Goal: Participate in discussion: Engage in conversation with other users on a specific topic

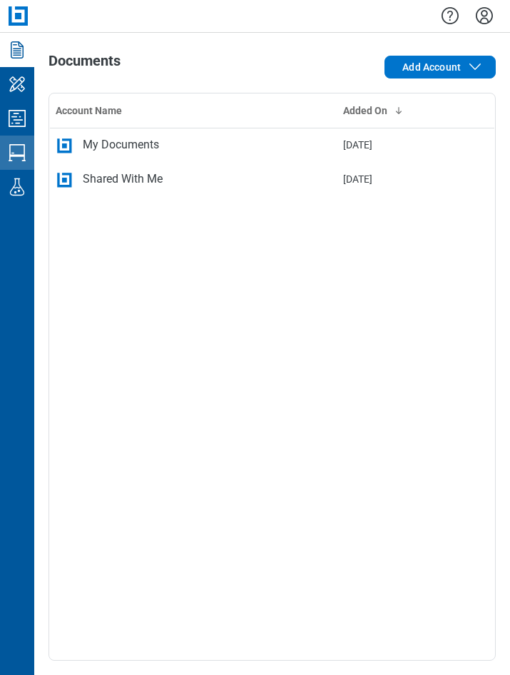
click at [27, 147] on icon "Studio Sessions" at bounding box center [17, 152] width 23 height 23
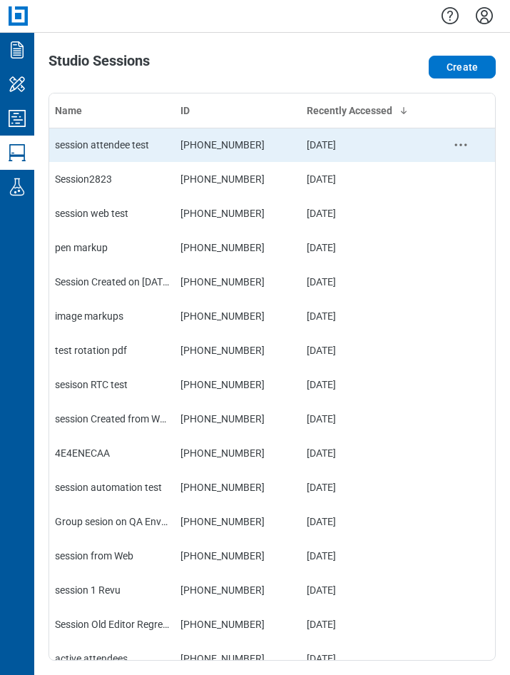
click at [103, 153] on td "session attendee test" at bounding box center [112, 145] width 126 height 34
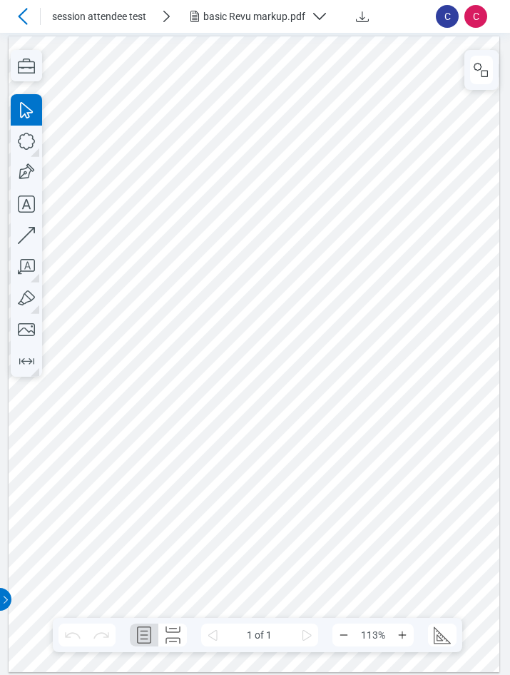
scroll to position [1, 0]
click at [247, 16] on div "basic Revu markup.pdf" at bounding box center [254, 16] width 102 height 14
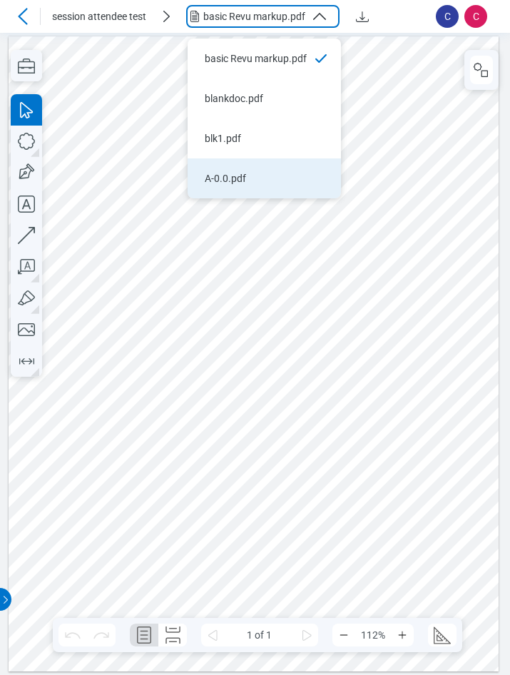
click at [237, 177] on div "A-0.0.pdf" at bounding box center [256, 178] width 102 height 14
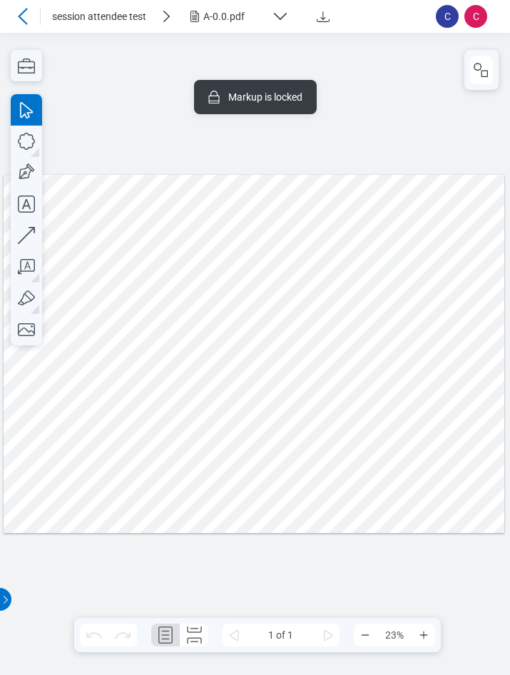
click at [194, 326] on div at bounding box center [255, 353] width 502 height 358
click at [488, 66] on icon "button" at bounding box center [481, 69] width 17 height 17
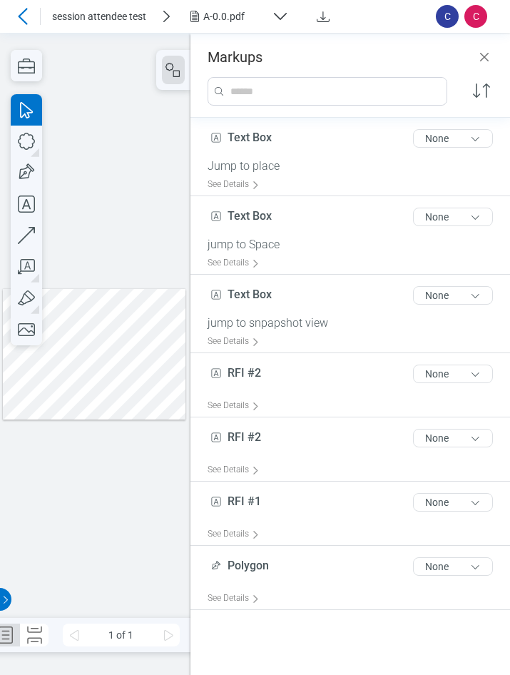
click at [81, 358] on div at bounding box center [94, 353] width 183 height 131
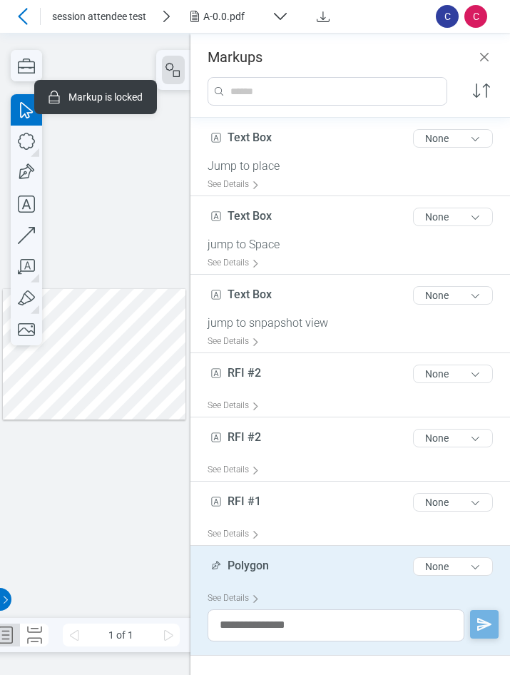
drag, startPoint x: 64, startPoint y: 358, endPoint x: 102, endPoint y: 363, distance: 38.9
click at [102, 363] on div at bounding box center [94, 353] width 183 height 131
drag, startPoint x: 82, startPoint y: 361, endPoint x: 39, endPoint y: 391, distance: 52.9
click at [39, 391] on div at bounding box center [94, 353] width 183 height 131
drag, startPoint x: 488, startPoint y: 56, endPoint x: 510, endPoint y: 73, distance: 28.0
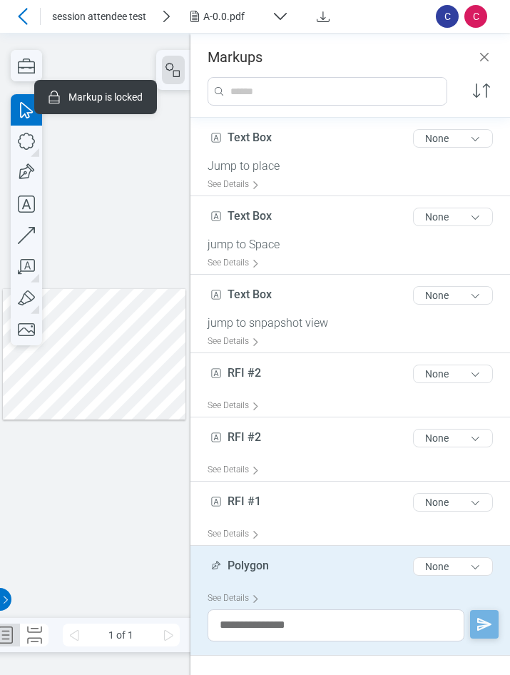
click at [488, 56] on icon "Close" at bounding box center [484, 57] width 17 height 17
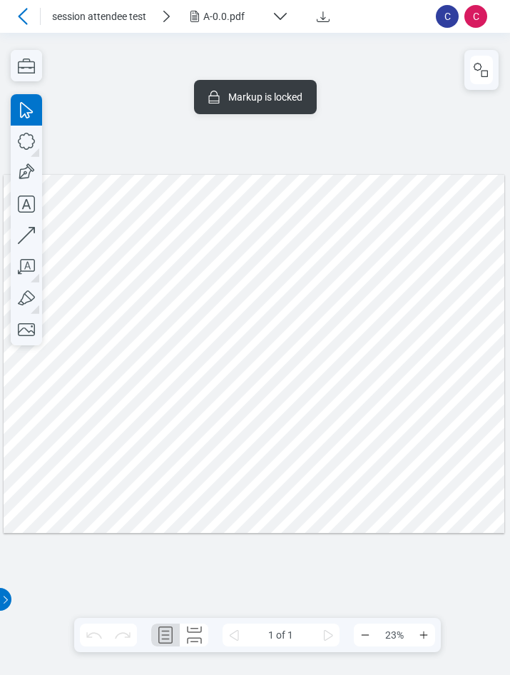
click at [376, 238] on div at bounding box center [255, 353] width 502 height 358
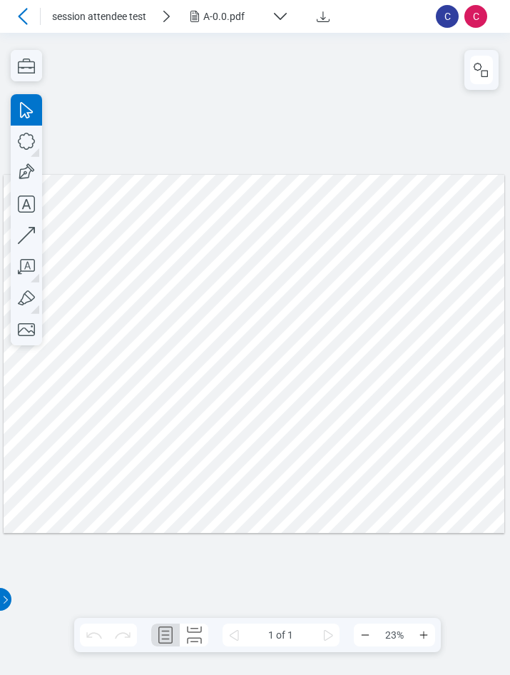
click at [233, 299] on div at bounding box center [255, 353] width 502 height 358
click at [296, 266] on div at bounding box center [255, 353] width 502 height 358
click at [21, 265] on icon "button" at bounding box center [26, 266] width 31 height 31
drag, startPoint x: 106, startPoint y: 403, endPoint x: 122, endPoint y: 421, distance: 24.3
click at [122, 421] on div at bounding box center [255, 353] width 502 height 358
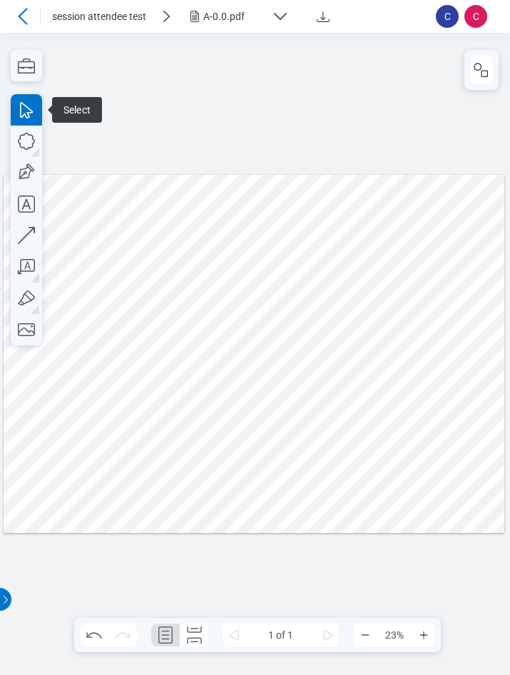
drag, startPoint x: 196, startPoint y: 406, endPoint x: 188, endPoint y: 408, distance: 8.7
click at [196, 408] on div at bounding box center [255, 353] width 502 height 358
click at [27, 140] on icon "button" at bounding box center [26, 141] width 31 height 31
drag, startPoint x: 161, startPoint y: 412, endPoint x: 171, endPoint y: 430, distance: 20.1
click at [158, 443] on div at bounding box center [255, 353] width 502 height 358
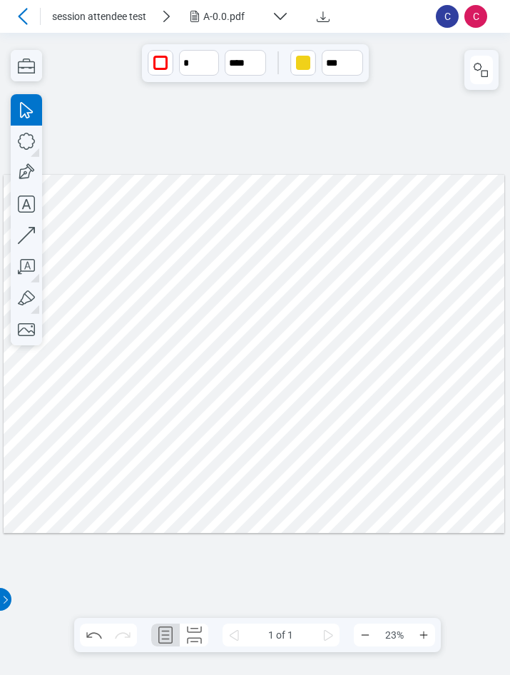
drag, startPoint x: 158, startPoint y: 445, endPoint x: 183, endPoint y: 433, distance: 28.1
click at [183, 433] on div at bounding box center [255, 353] width 502 height 358
click at [208, 430] on div at bounding box center [255, 353] width 502 height 358
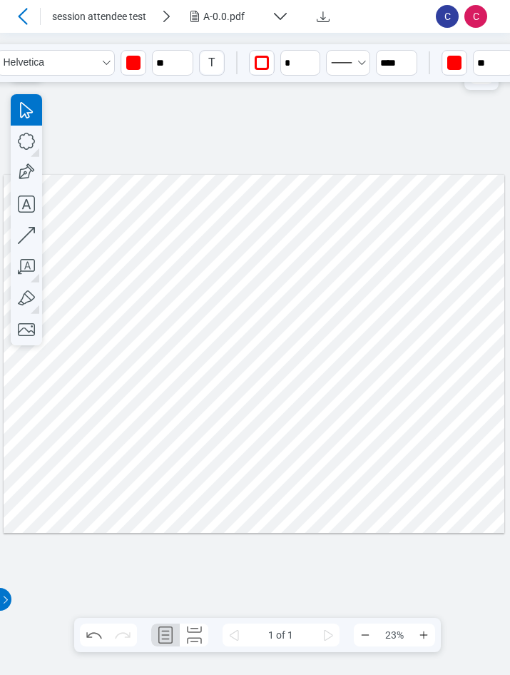
click at [129, 428] on div at bounding box center [255, 353] width 502 height 358
type input "*"
type input "***"
click at [161, 426] on div at bounding box center [255, 353] width 502 height 358
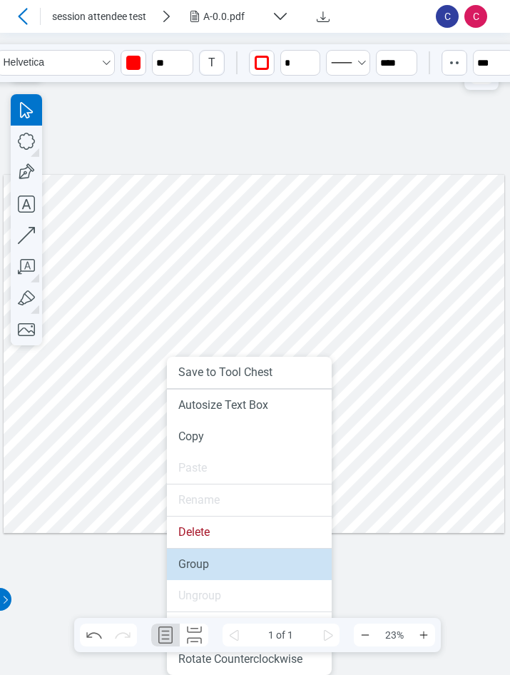
click at [190, 556] on li "Group" at bounding box center [249, 564] width 165 height 31
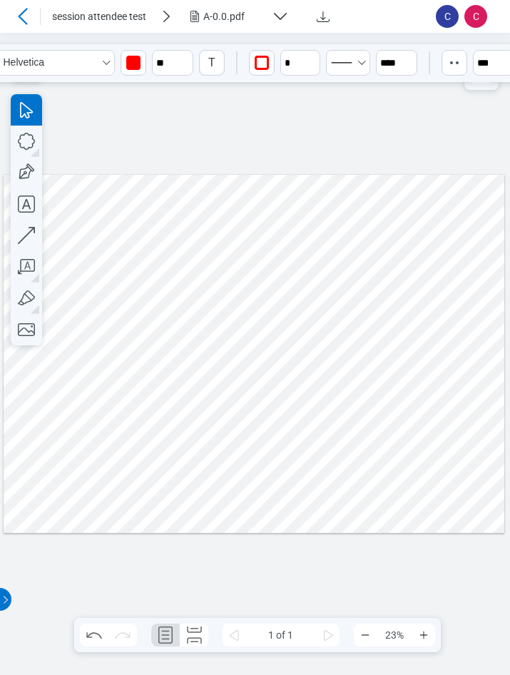
drag, startPoint x: 166, startPoint y: 421, endPoint x: 157, endPoint y: 438, distance: 19.8
click at [157, 438] on div at bounding box center [255, 353] width 502 height 358
drag, startPoint x: 201, startPoint y: 404, endPoint x: 212, endPoint y: 420, distance: 19.0
click at [202, 406] on div at bounding box center [255, 353] width 502 height 358
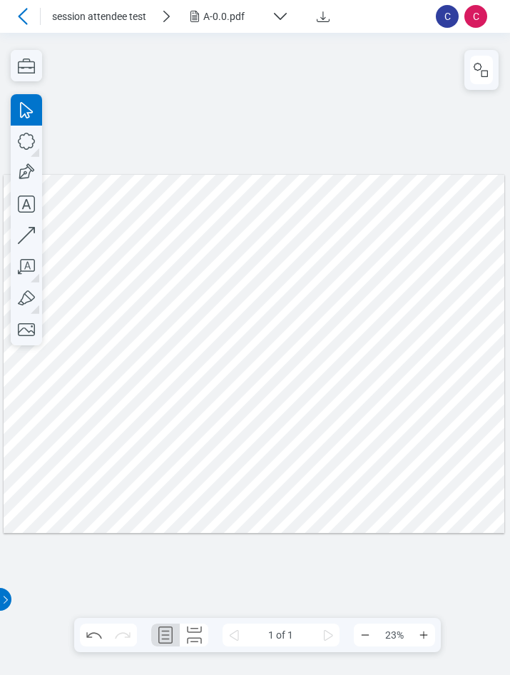
click at [150, 431] on div at bounding box center [255, 353] width 502 height 358
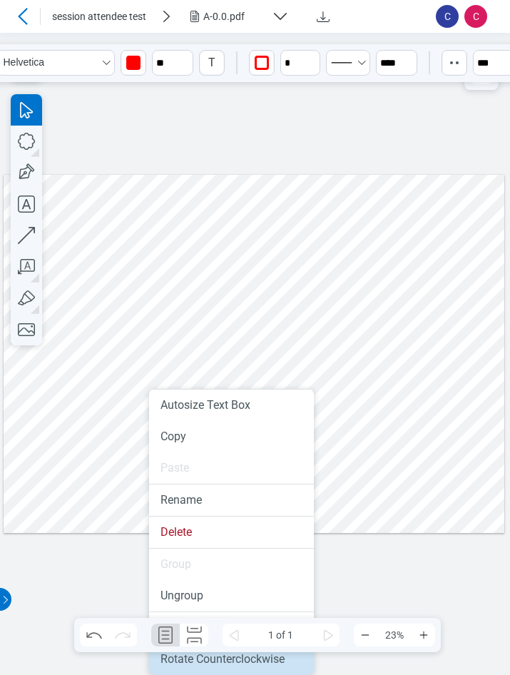
click at [238, 663] on li "Rotate Counterclockwise" at bounding box center [231, 659] width 165 height 31
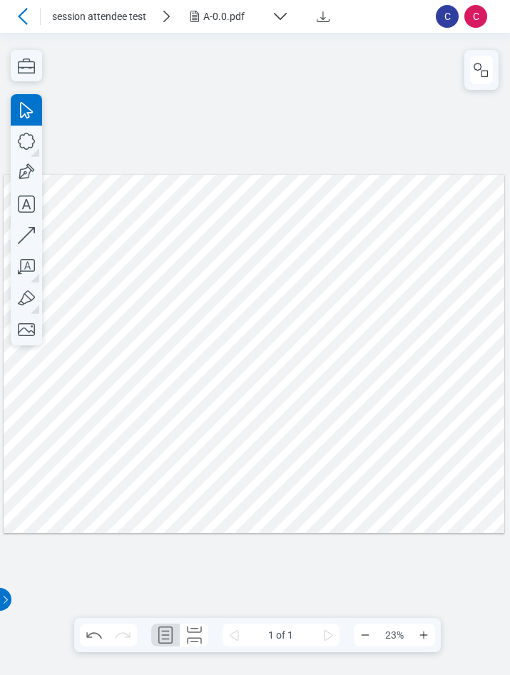
click at [91, 443] on div at bounding box center [255, 353] width 502 height 358
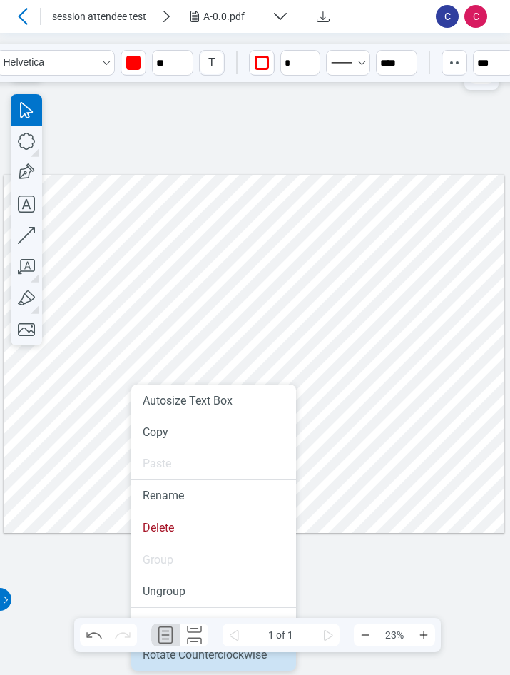
click at [219, 664] on li "Rotate Counterclockwise" at bounding box center [213, 655] width 165 height 31
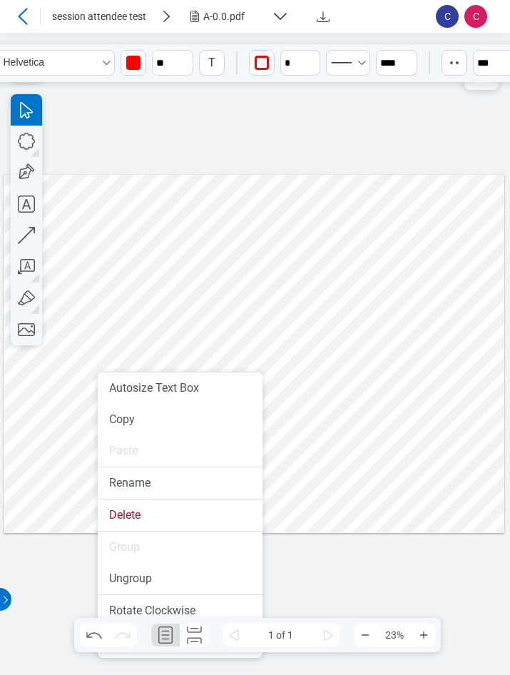
drag, startPoint x: 98, startPoint y: 404, endPoint x: 100, endPoint y: 438, distance: 33.6
click at [164, 616] on li "Rotate Clockwise" at bounding box center [180, 610] width 165 height 31
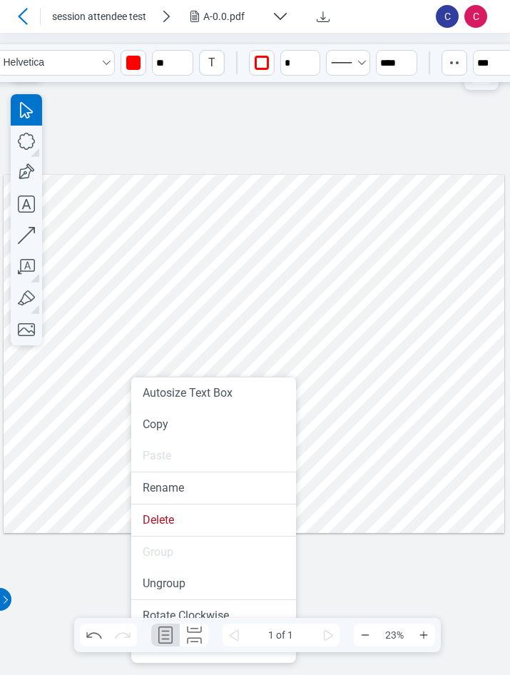
drag, startPoint x: 131, startPoint y: 409, endPoint x: 143, endPoint y: 455, distance: 47.1
click at [186, 613] on li "Rotate Clockwise" at bounding box center [213, 615] width 165 height 31
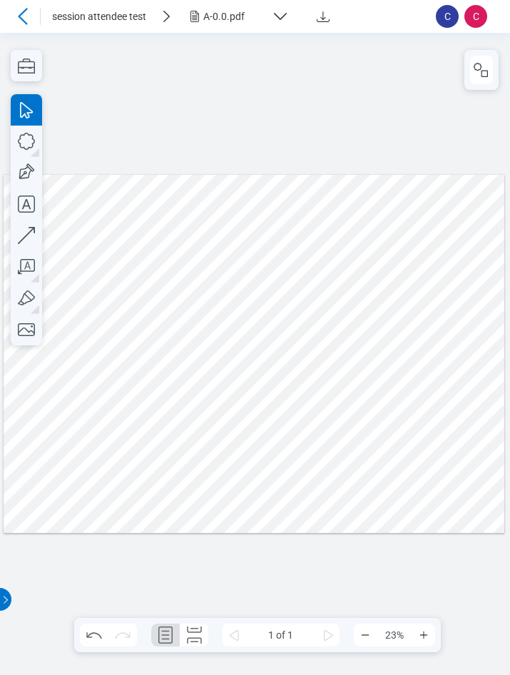
click at [60, 421] on div at bounding box center [255, 353] width 502 height 358
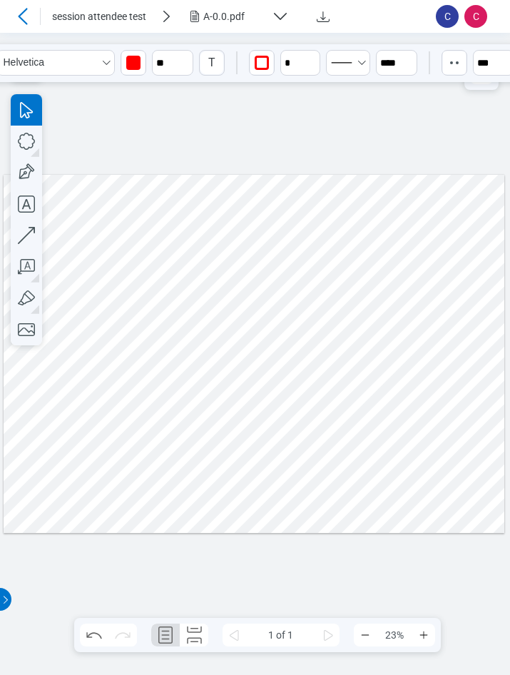
click at [70, 408] on div at bounding box center [255, 353] width 502 height 358
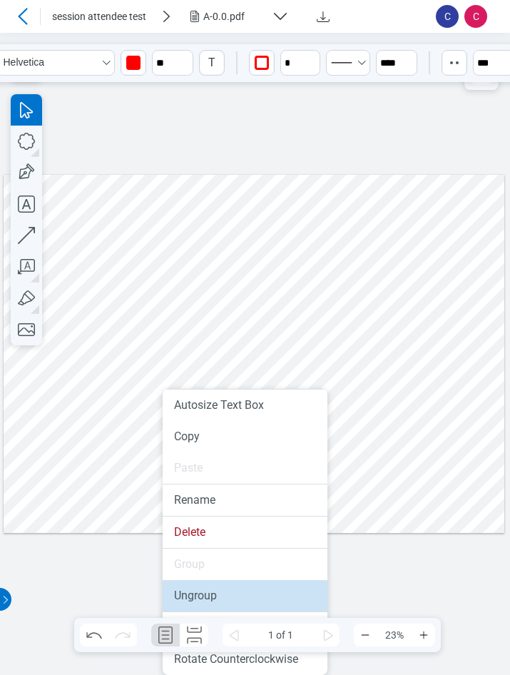
click at [231, 600] on li "Ungroup" at bounding box center [245, 595] width 165 height 31
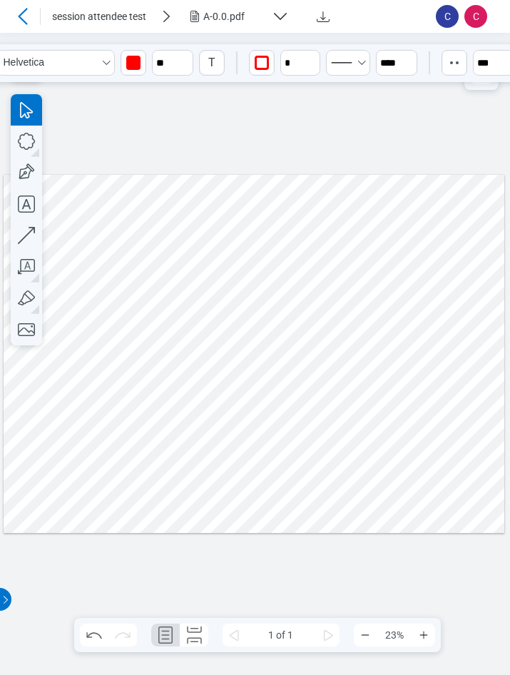
drag, startPoint x: 162, startPoint y: 435, endPoint x: 196, endPoint y: 391, distance: 56.0
click at [197, 383] on div at bounding box center [255, 353] width 502 height 358
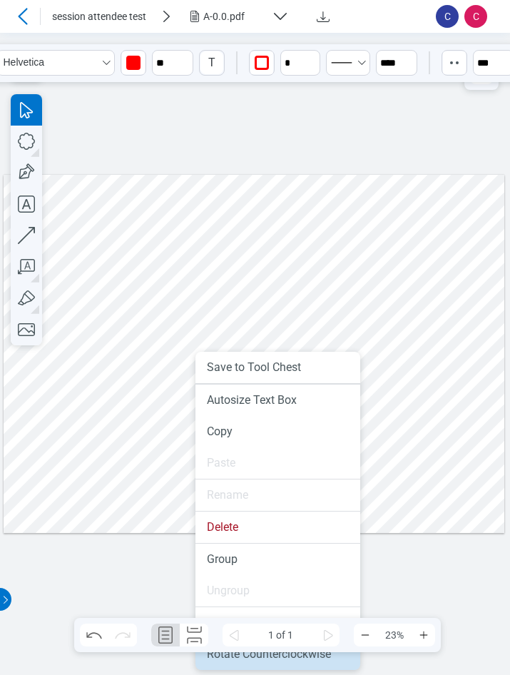
click at [239, 660] on li "Rotate Counterclockwise" at bounding box center [278, 654] width 165 height 31
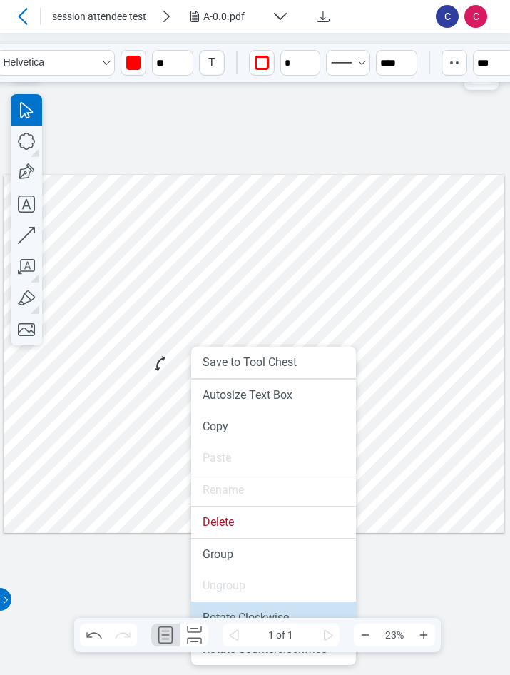
click at [233, 616] on li "Rotate Clockwise" at bounding box center [273, 618] width 165 height 31
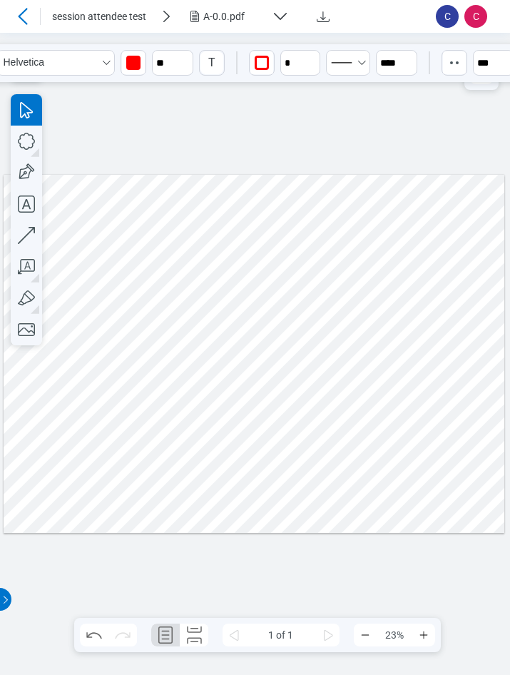
click at [91, 343] on div at bounding box center [255, 353] width 502 height 358
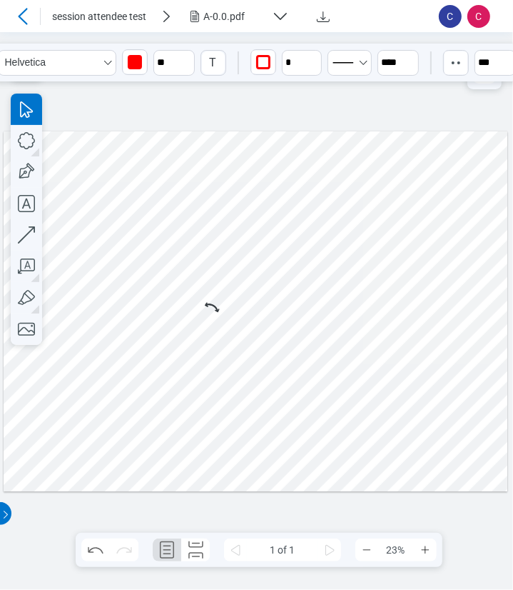
click at [480, 84] on div at bounding box center [485, 69] width 34 height 40
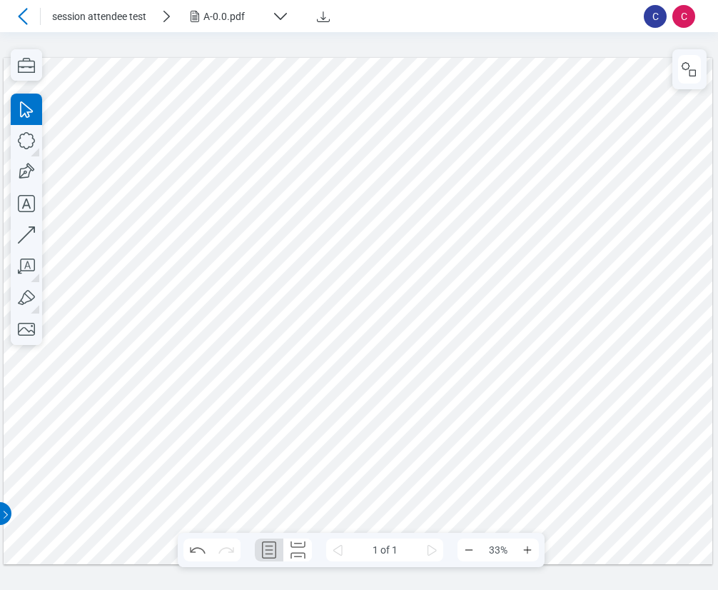
drag, startPoint x: 445, startPoint y: 373, endPoint x: 280, endPoint y: 364, distance: 165.9
click at [445, 373] on div at bounding box center [358, 311] width 709 height 506
click at [249, 392] on div at bounding box center [358, 311] width 709 height 506
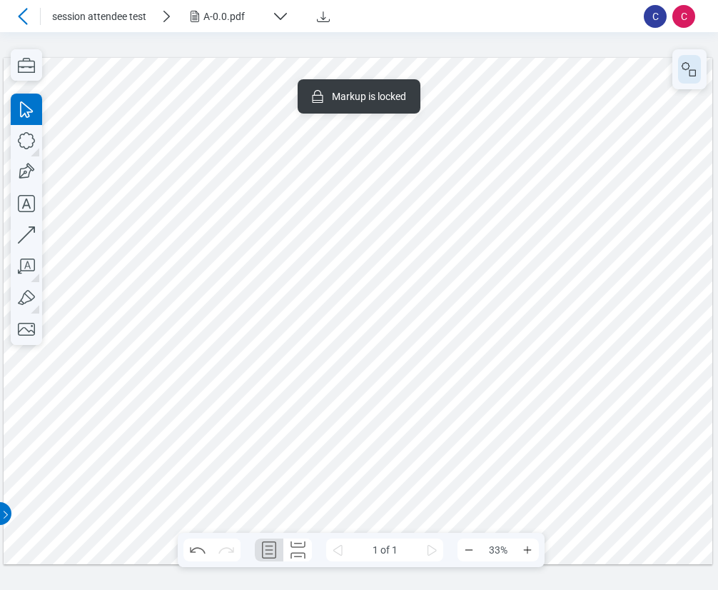
click at [510, 70] on rect "button" at bounding box center [693, 73] width 6 height 6
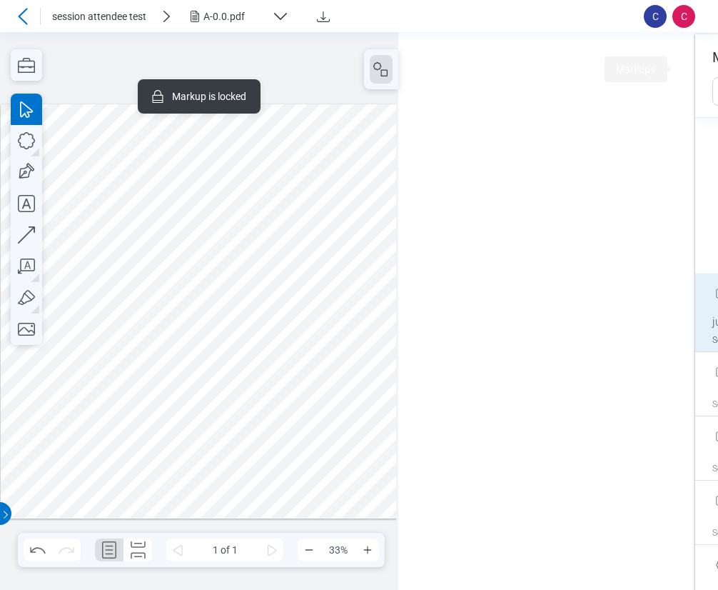
scroll to position [218, 0]
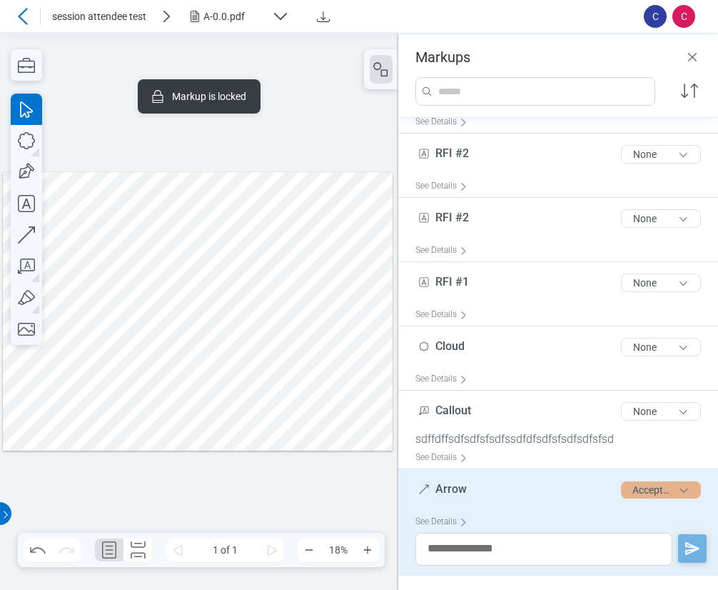
click at [510, 485] on button "Accepted" at bounding box center [661, 489] width 80 height 17
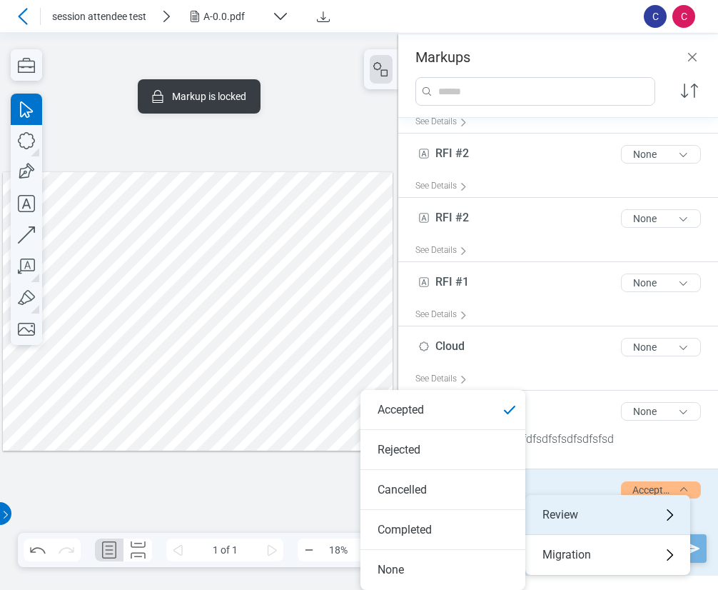
click at [510, 513] on div "Review" at bounding box center [607, 515] width 165 height 40
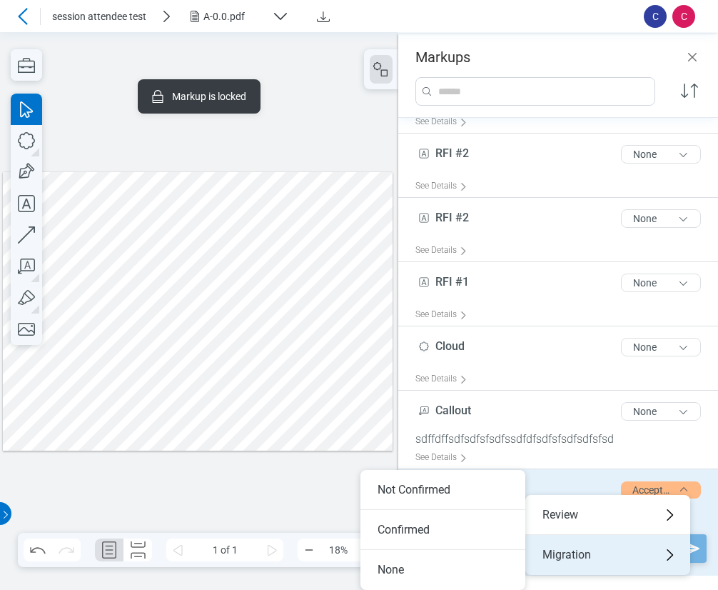
click at [510, 548] on div "Migration" at bounding box center [607, 555] width 165 height 40
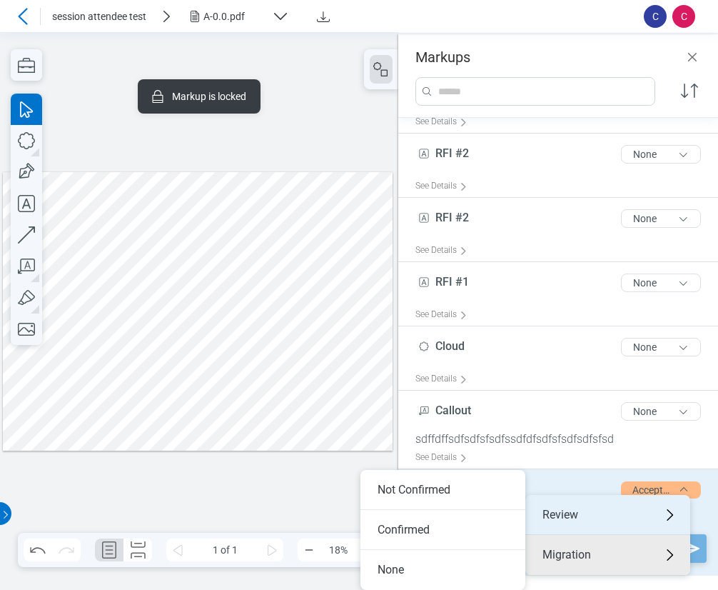
click at [510, 509] on div "Review" at bounding box center [607, 515] width 165 height 40
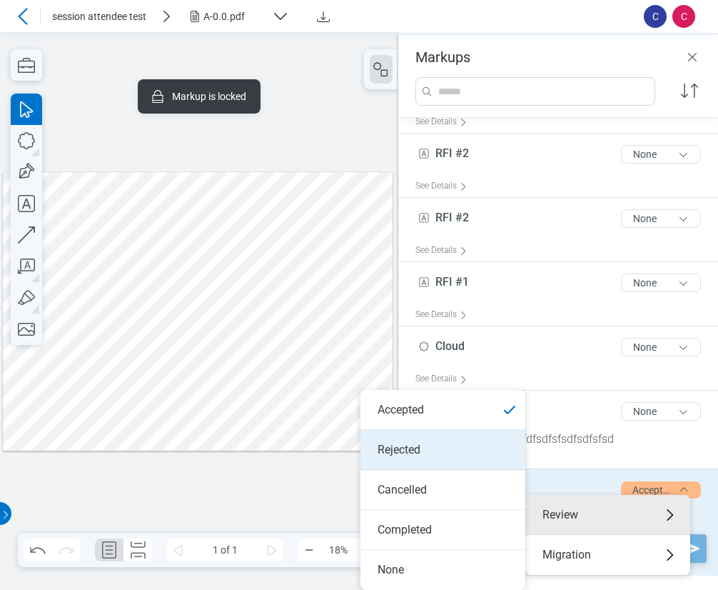
click at [379, 448] on li "Rejected" at bounding box center [443, 450] width 165 height 40
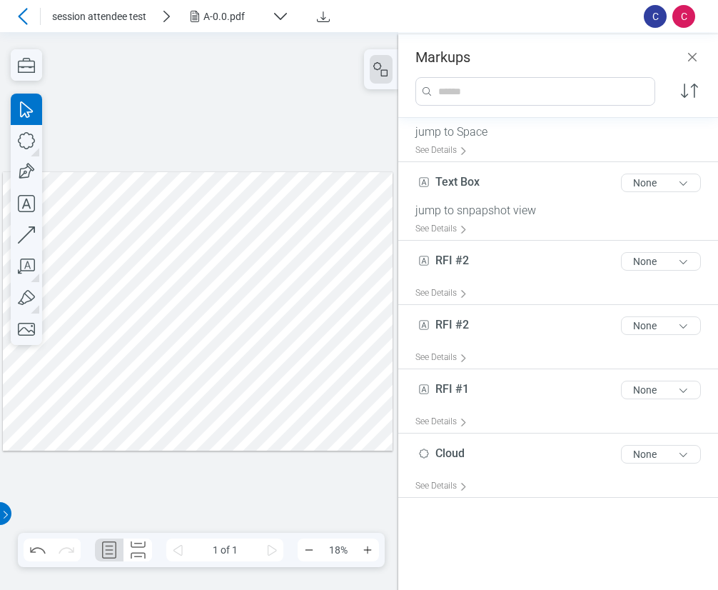
scroll to position [0, 0]
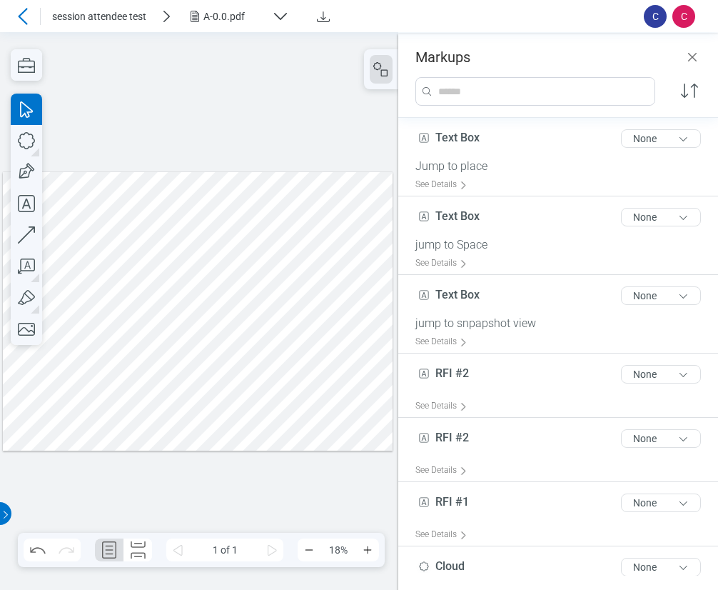
click at [24, 9] on icon at bounding box center [22, 16] width 17 height 17
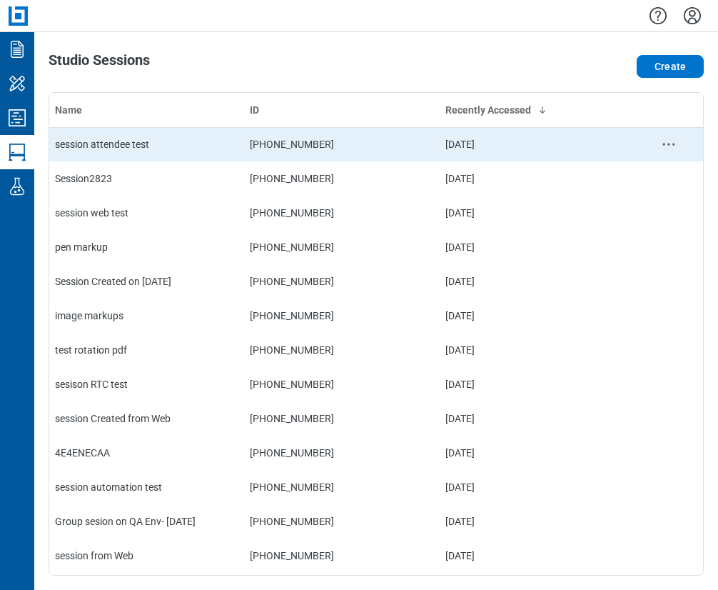
click at [181, 140] on div "session attendee test" at bounding box center [146, 144] width 183 height 14
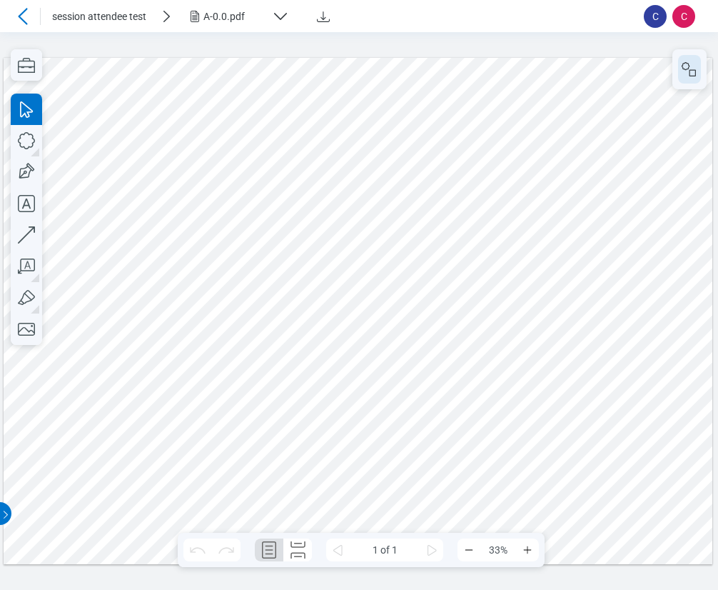
click at [510, 76] on rect "button" at bounding box center [693, 73] width 6 height 6
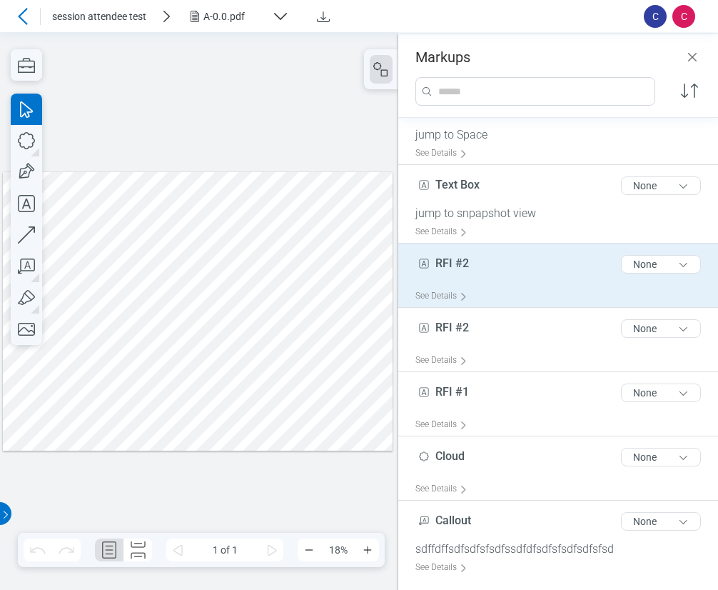
scroll to position [109, 0]
